Goal: Complete application form

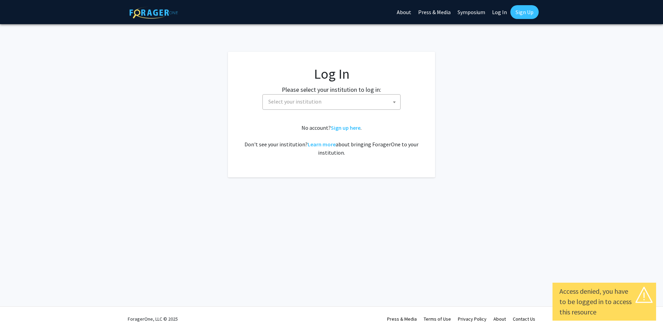
select select
click at [339, 106] on span "Select your institution" at bounding box center [332, 102] width 135 height 14
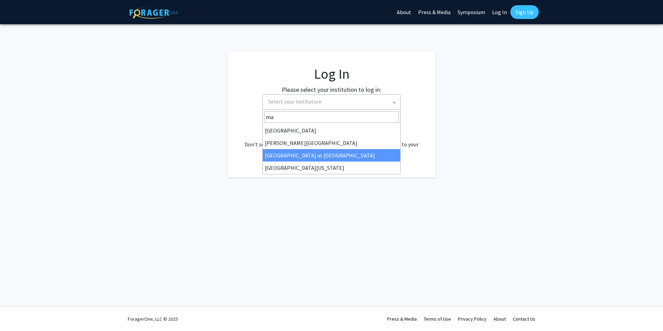
type input "mar"
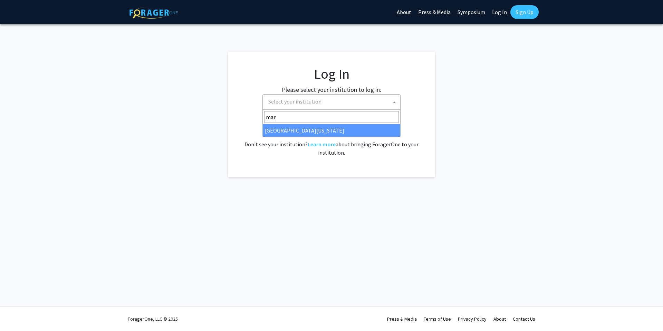
select select "31"
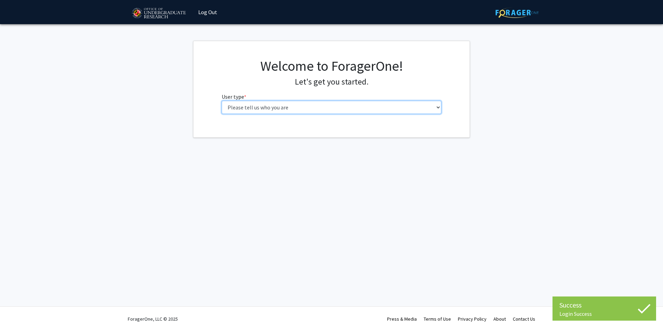
click at [330, 111] on select "Please tell us who you are Undergraduate Student Master's Student Doctoral Cand…" at bounding box center [332, 107] width 220 height 13
select select "3: doc"
click at [222, 101] on select "Please tell us who you are Undergraduate Student Master's Student Doctoral Cand…" at bounding box center [332, 107] width 220 height 13
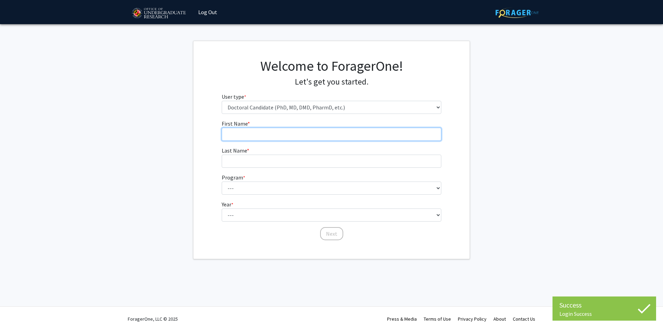
click at [318, 140] on input "First Name * required" at bounding box center [332, 134] width 220 height 13
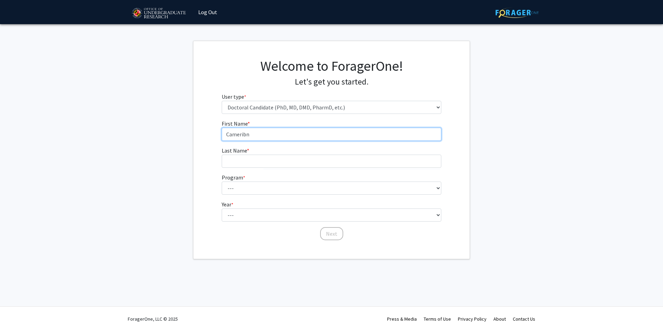
click at [318, 140] on input "Cameribn" at bounding box center [332, 134] width 220 height 13
type input "Cameron"
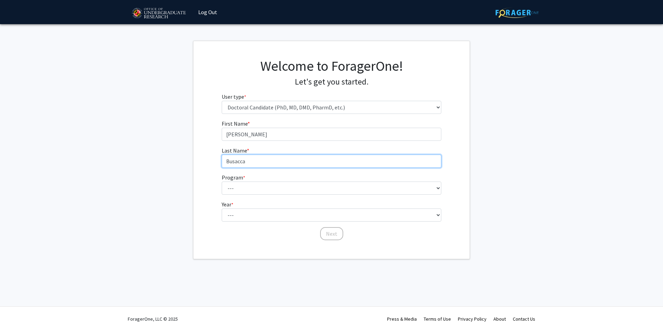
type input "Busacca"
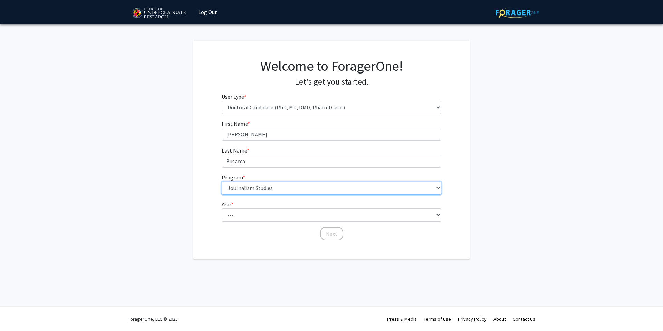
select select "52: 898"
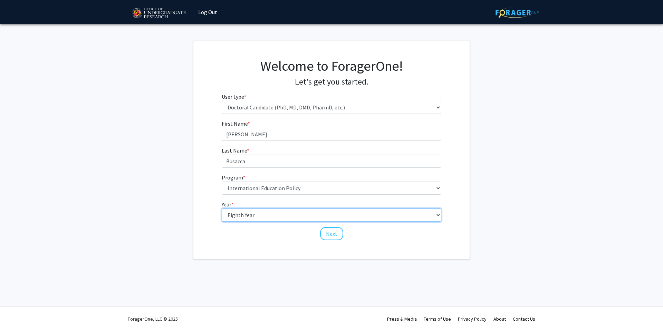
select select "7: seventh_year"
click at [330, 230] on button "Next" at bounding box center [331, 233] width 23 height 13
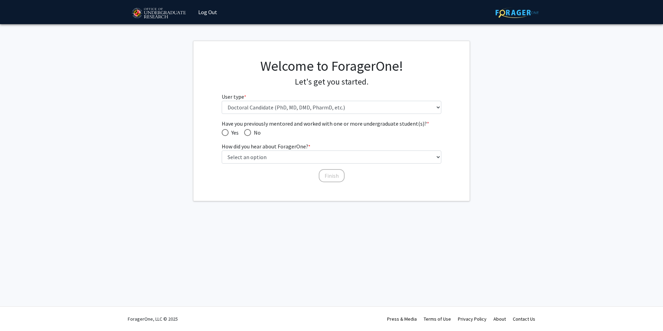
click at [229, 135] on span "Yes" at bounding box center [233, 132] width 10 height 8
click at [228, 135] on input "Yes" at bounding box center [225, 132] width 7 height 7
radio input "true"
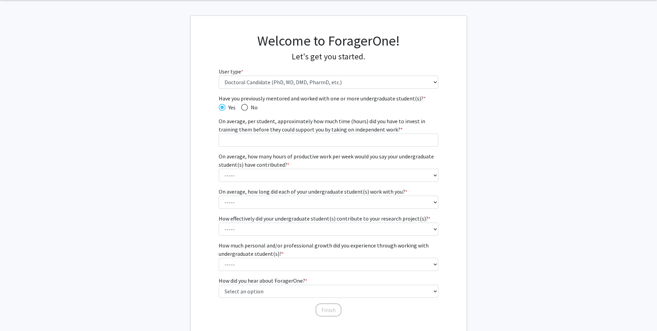
scroll to position [26, 0]
click at [245, 108] on span "Have you previously mentored and worked with one or more undergraduate student(…" at bounding box center [244, 107] width 7 height 7
click at [245, 108] on input "No" at bounding box center [244, 107] width 7 height 7
radio input "true"
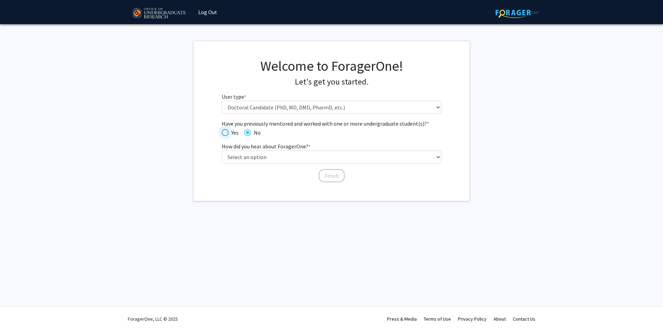
click at [227, 130] on span "Have you previously mentored and worked with one or more undergraduate student(…" at bounding box center [225, 132] width 7 height 7
click at [227, 130] on input "Yes" at bounding box center [225, 132] width 7 height 7
radio input "true"
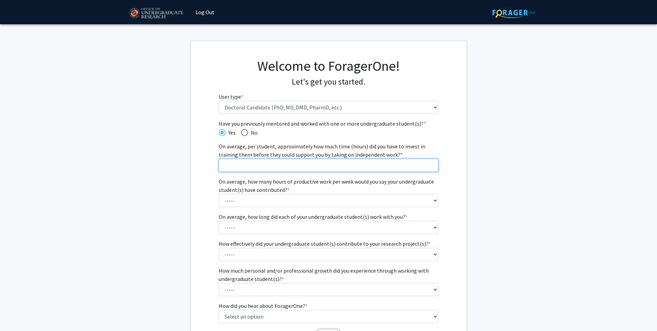
click at [275, 166] on input "On average, per student, approximately how much time (hours) did you have to in…" at bounding box center [329, 165] width 220 height 13
type input "3"
click at [282, 192] on label "On average, how many hours of productive work per week would you say your under…" at bounding box center [329, 185] width 220 height 17
click at [282, 194] on select "----- 1 - 5 hours 6 - 10 hours 11 - 15 hours 16 - 20 hours 21 - 30 hours 31 - 4…" at bounding box center [329, 200] width 220 height 13
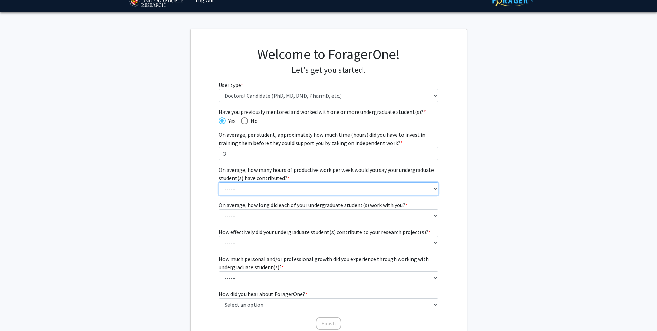
scroll to position [12, 0]
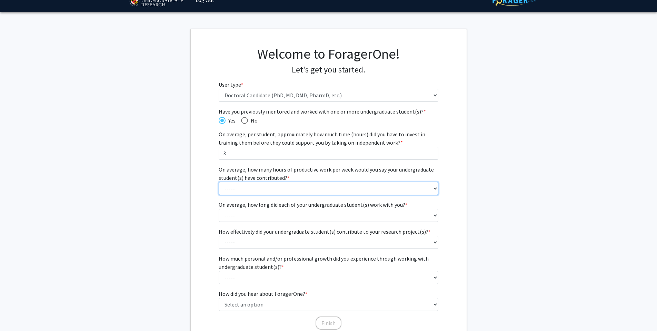
click at [297, 189] on select "----- 1 - 5 hours 6 - 10 hours 11 - 15 hours 16 - 20 hours 21 - 30 hours 31 - 4…" at bounding box center [329, 188] width 220 height 13
click at [219, 182] on select "----- 1 - 5 hours 6 - 10 hours 11 - 15 hours 16 - 20 hours 21 - 30 hours 31 - 4…" at bounding box center [329, 188] width 220 height 13
click at [275, 187] on select "----- 1 - 5 hours 6 - 10 hours 11 - 15 hours 16 - 20 hours 21 - 30 hours 31 - 4…" at bounding box center [329, 188] width 220 height 13
select select "1: 1 - 5 hours"
click at [219, 182] on select "----- 1 - 5 hours 6 - 10 hours 11 - 15 hours 16 - 20 hours 21 - 30 hours 31 - 4…" at bounding box center [329, 188] width 220 height 13
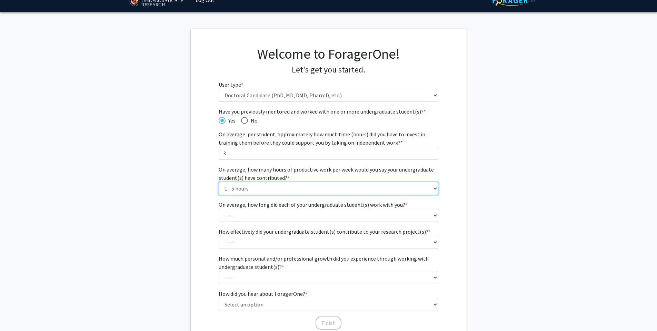
scroll to position [41, 0]
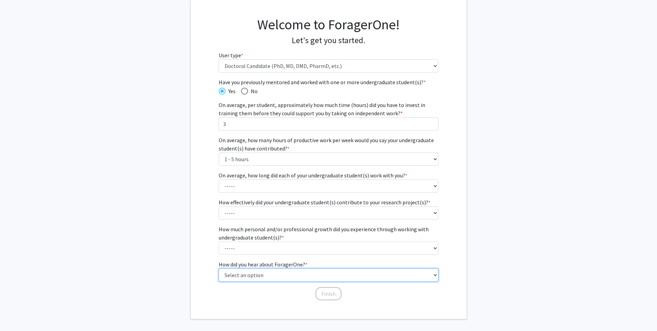
click at [297, 271] on select "Select an option Peer/student recommendation Faculty/staff recommendation Unive…" at bounding box center [329, 274] width 220 height 13
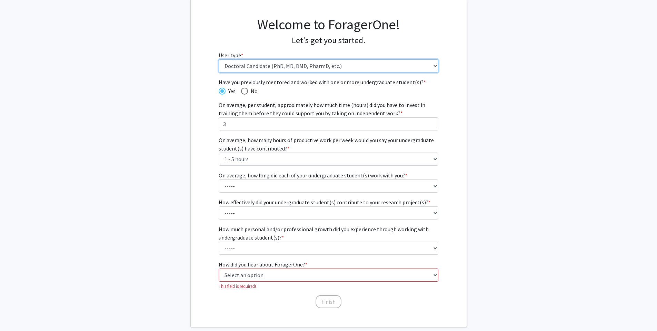
click at [286, 70] on select "Please tell us who you are Undergraduate Student Master's Student Doctoral Cand…" at bounding box center [329, 65] width 220 height 13
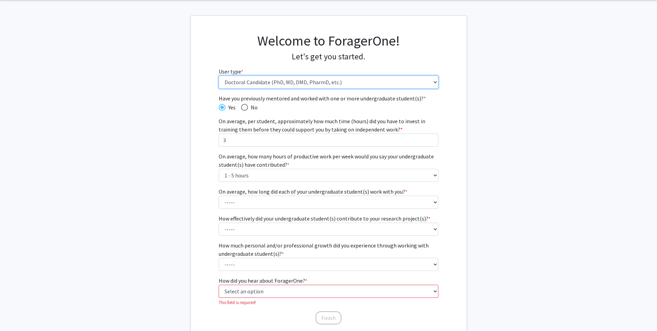
scroll to position [0, 0]
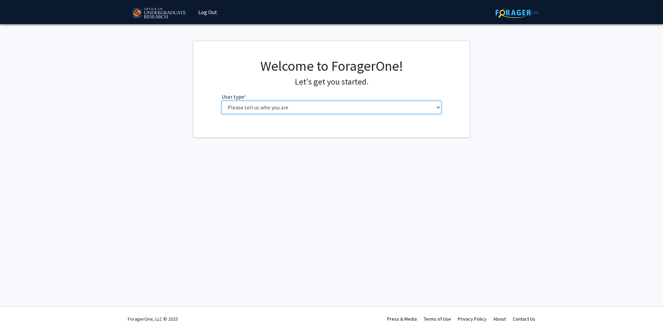
click at [287, 110] on select "Please tell us who you are Undergraduate Student Master's Student Doctoral Cand…" at bounding box center [332, 107] width 220 height 13
select select "3: doc"
click at [222, 101] on select "Please tell us who you are Undergraduate Student Master's Student Doctoral Cand…" at bounding box center [332, 107] width 220 height 13
